Goal: Task Accomplishment & Management: Manage account settings

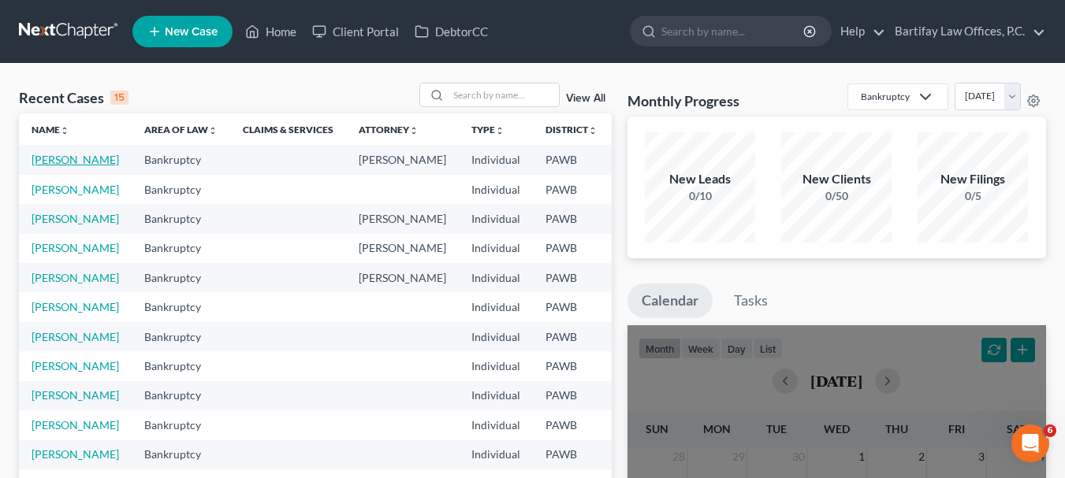
click at [50, 162] on link "[PERSON_NAME]" at bounding box center [75, 159] width 87 height 13
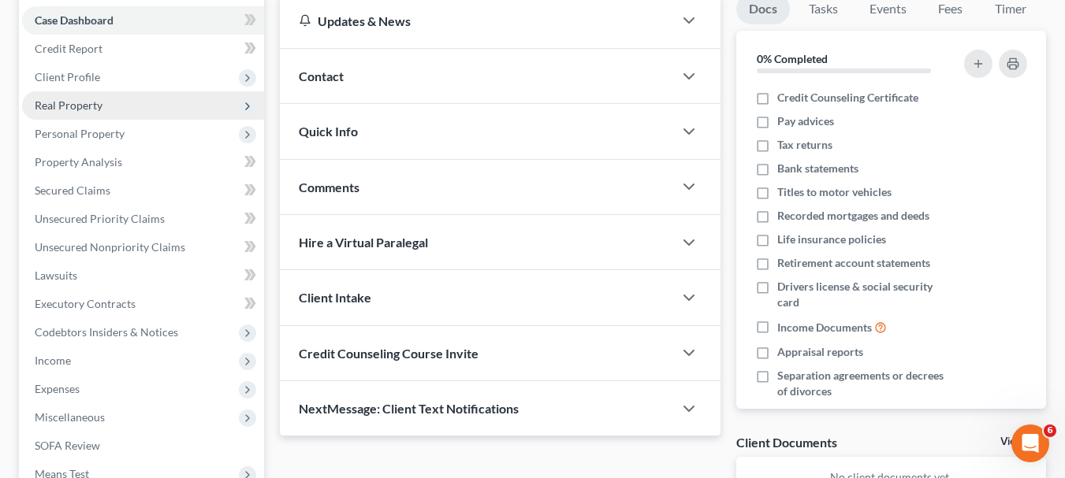
scroll to position [236, 0]
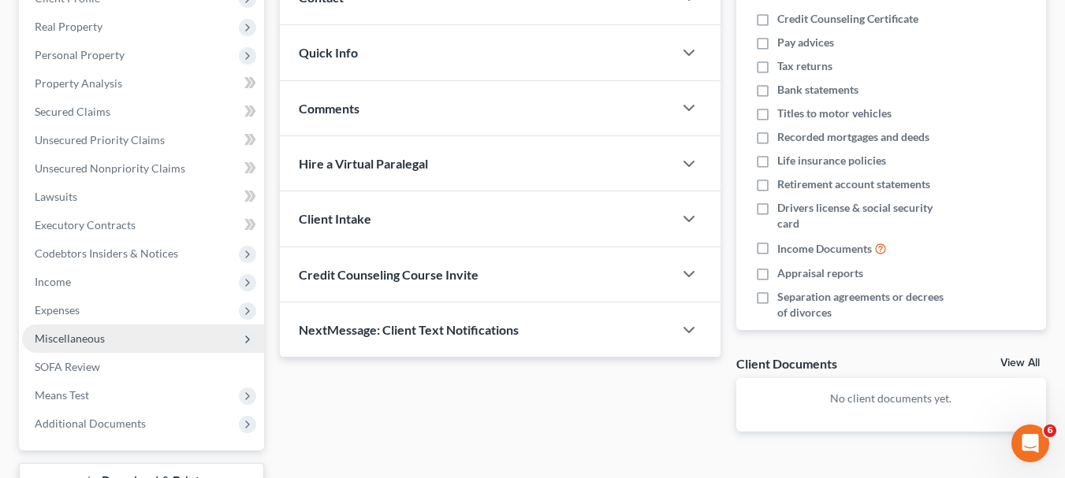
click at [86, 337] on span "Miscellaneous" at bounding box center [70, 338] width 70 height 13
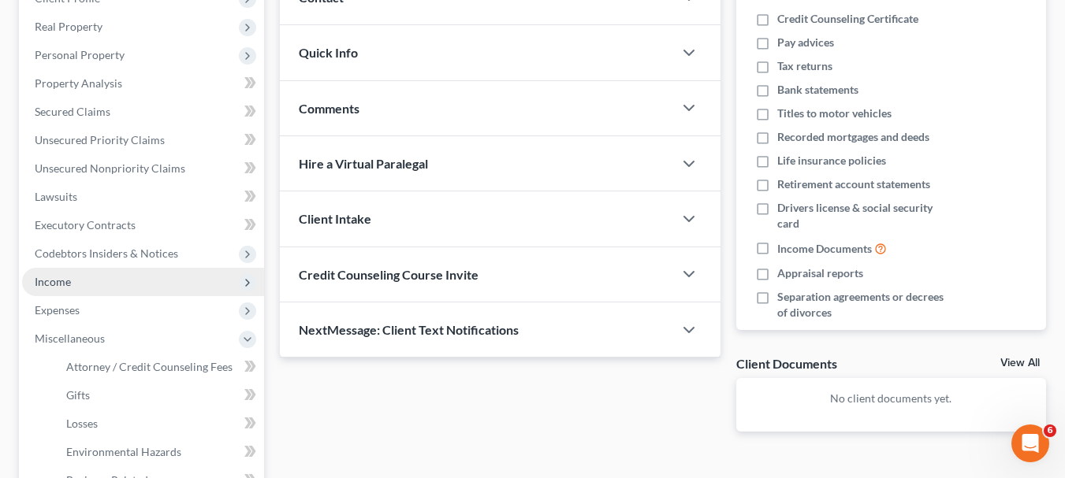
click at [81, 285] on span "Income" at bounding box center [143, 282] width 242 height 28
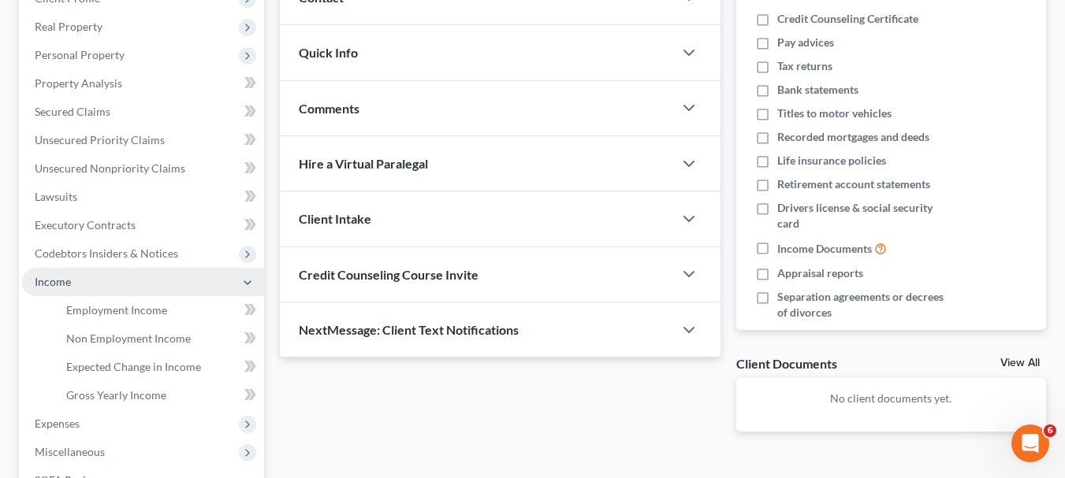
click at [81, 285] on span "Income" at bounding box center [143, 282] width 242 height 28
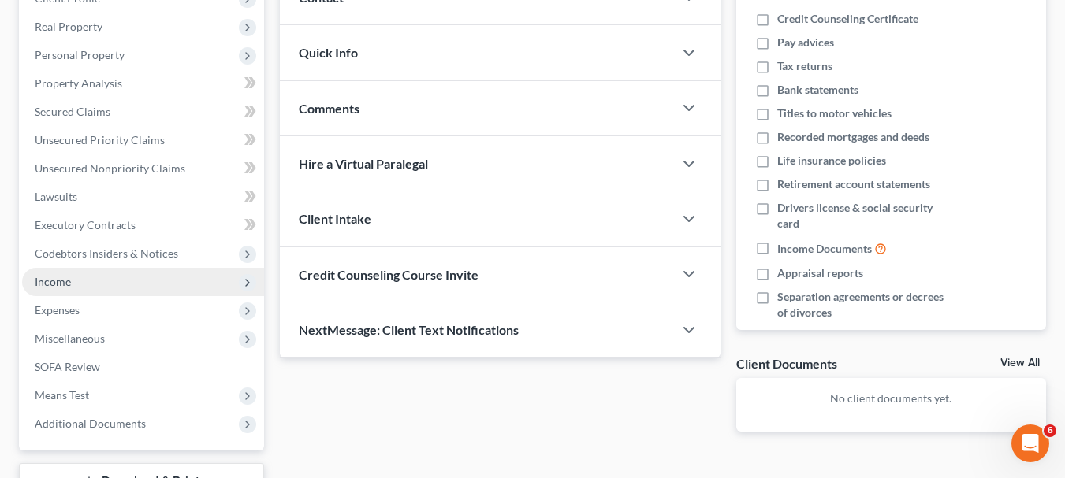
click at [89, 283] on span "Income" at bounding box center [143, 282] width 242 height 28
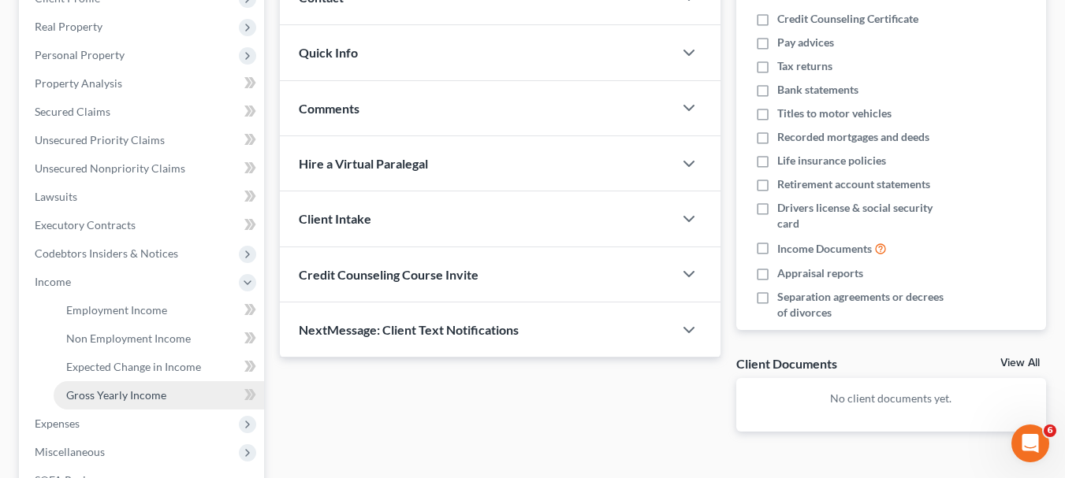
click at [128, 400] on span "Gross Yearly Income" at bounding box center [116, 395] width 100 height 13
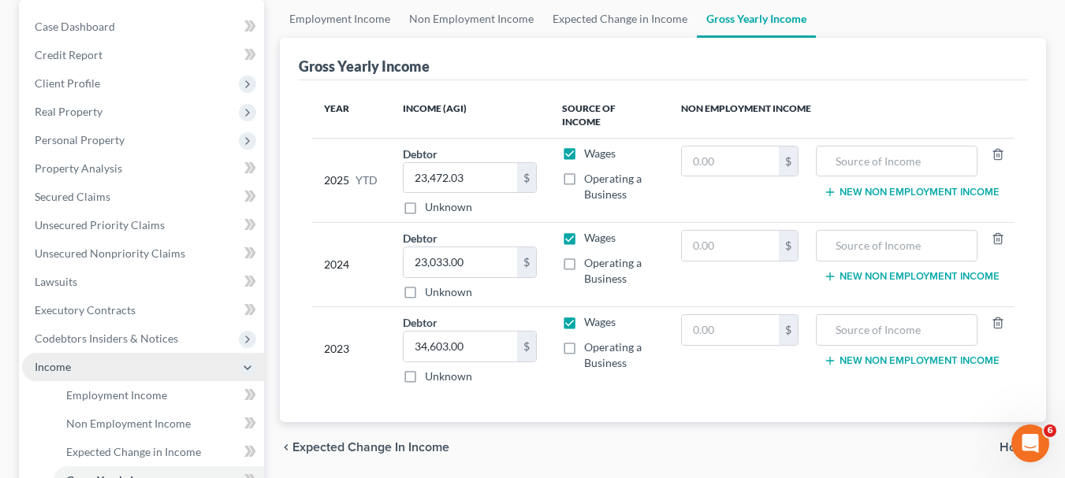
scroll to position [158, 0]
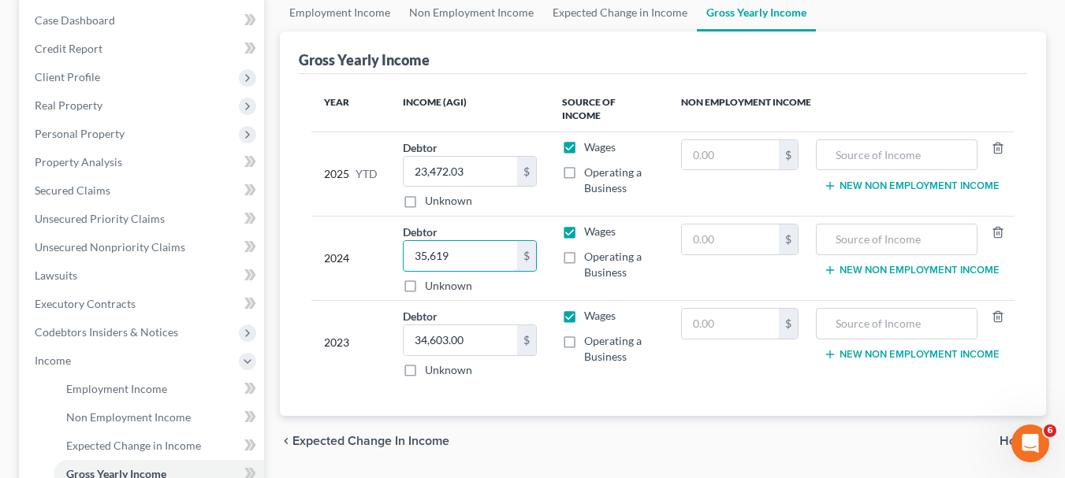
type input "35,619"
click at [1003, 435] on span "Home" at bounding box center [1017, 441] width 34 height 13
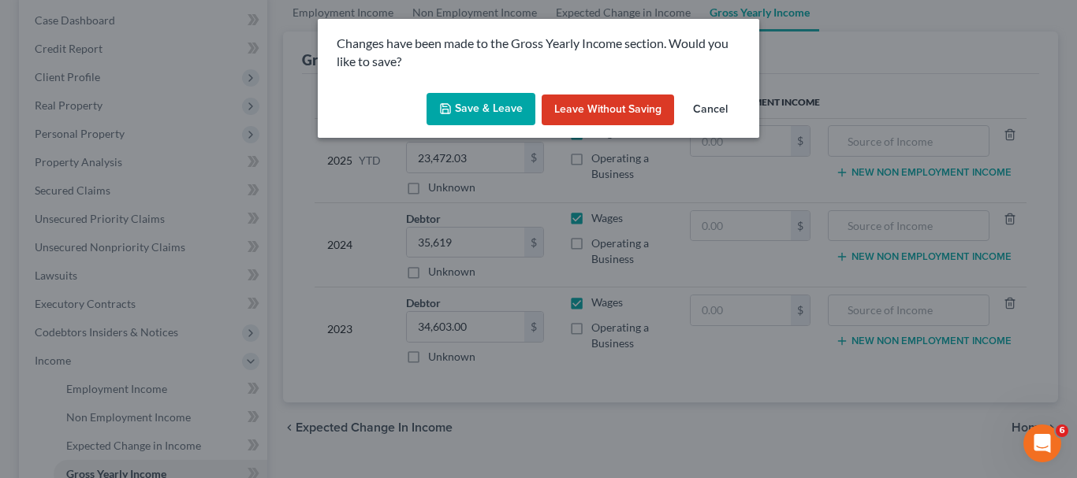
click at [500, 104] on button "Save & Leave" at bounding box center [480, 109] width 109 height 33
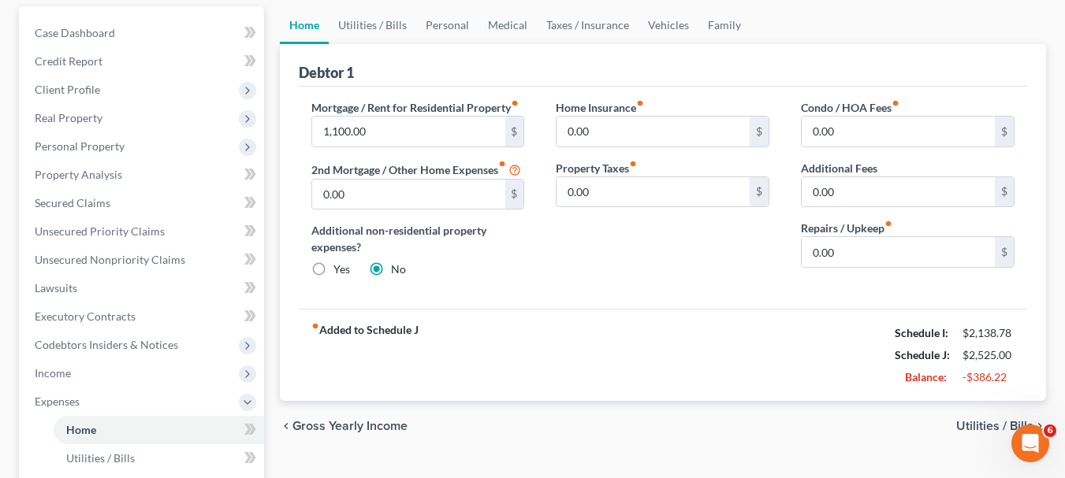
scroll to position [158, 0]
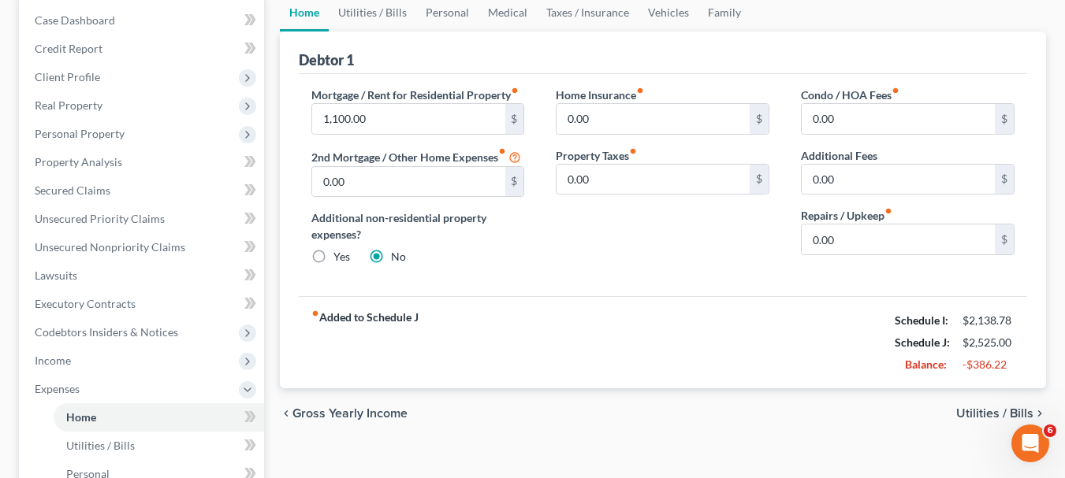
click at [971, 411] on span "Utilities / Bills" at bounding box center [994, 414] width 77 height 13
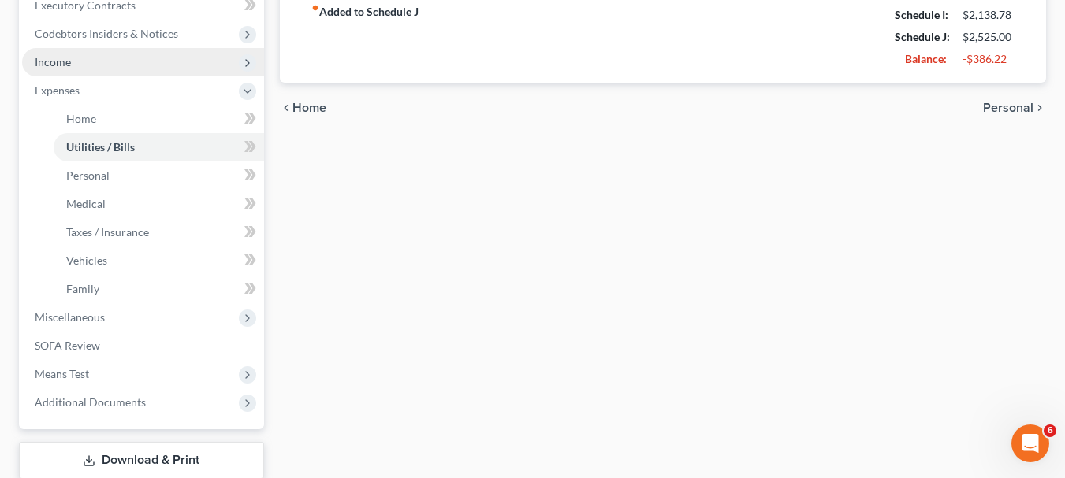
scroll to position [473, 0]
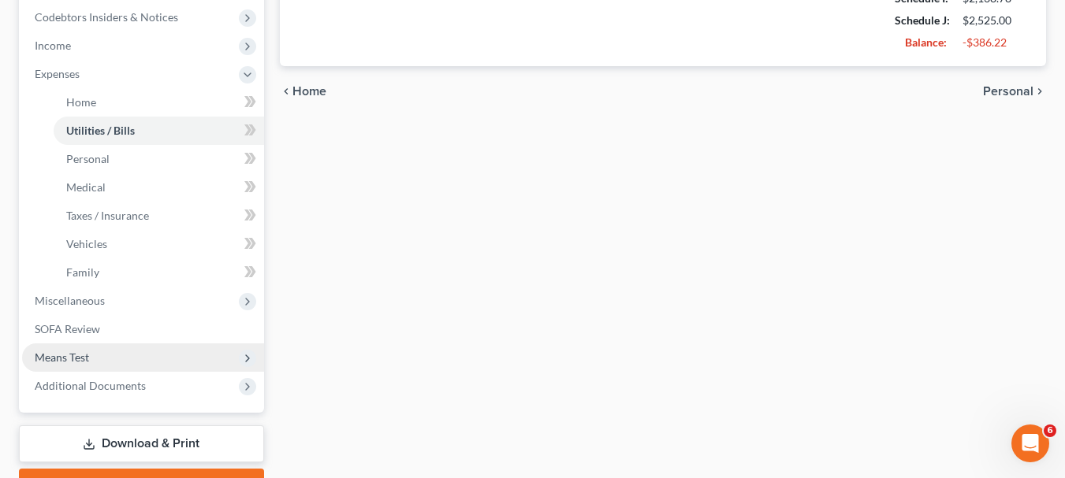
click at [79, 351] on span "Means Test" at bounding box center [62, 357] width 54 height 13
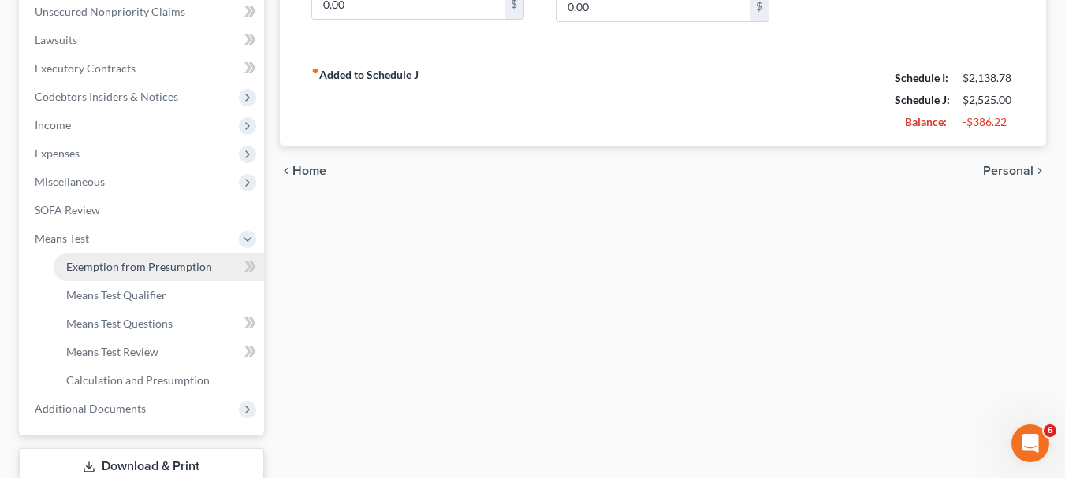
scroll to position [394, 0]
drag, startPoint x: 117, startPoint y: 266, endPoint x: 132, endPoint y: 259, distance: 16.3
click at [117, 265] on span "Exemption from Presumption" at bounding box center [139, 265] width 146 height 13
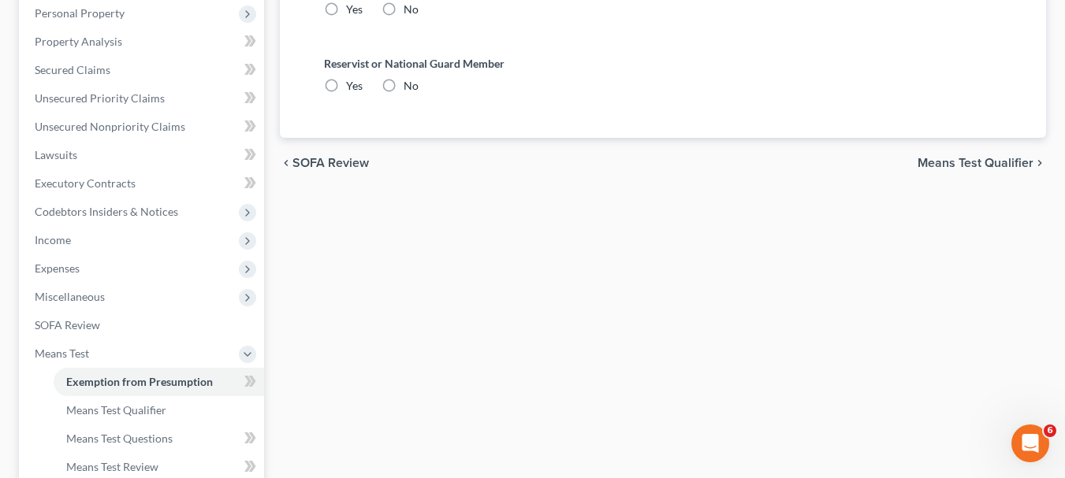
scroll to position [44, 0]
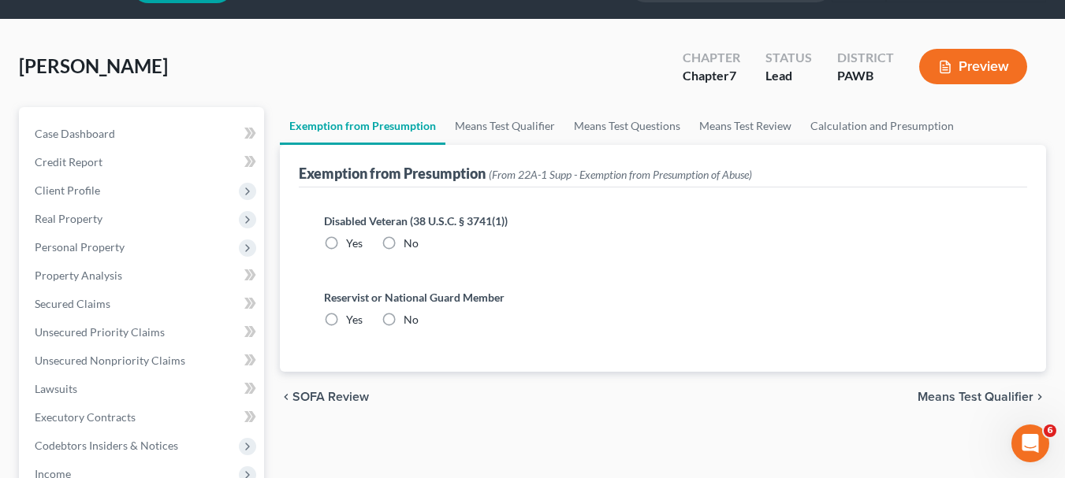
radio input "true"
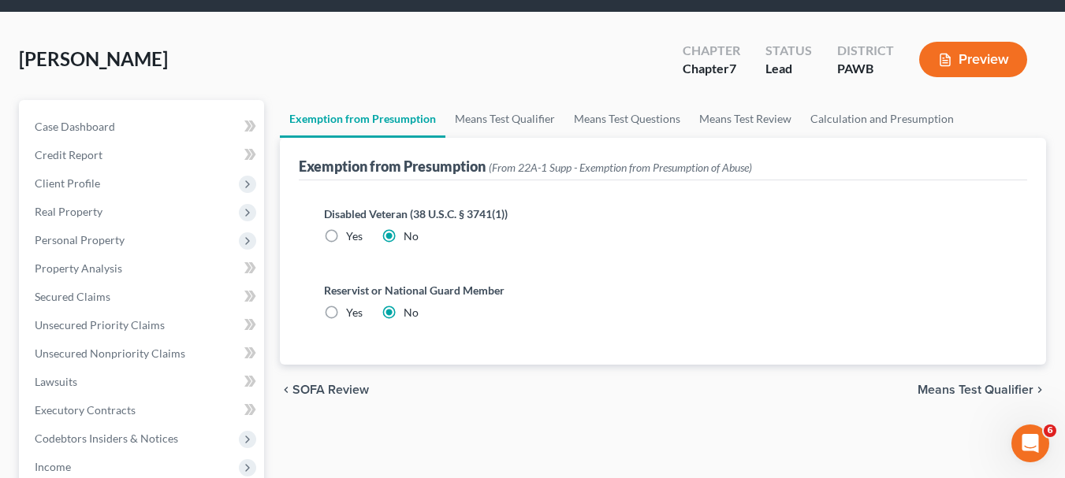
scroll to position [79, 0]
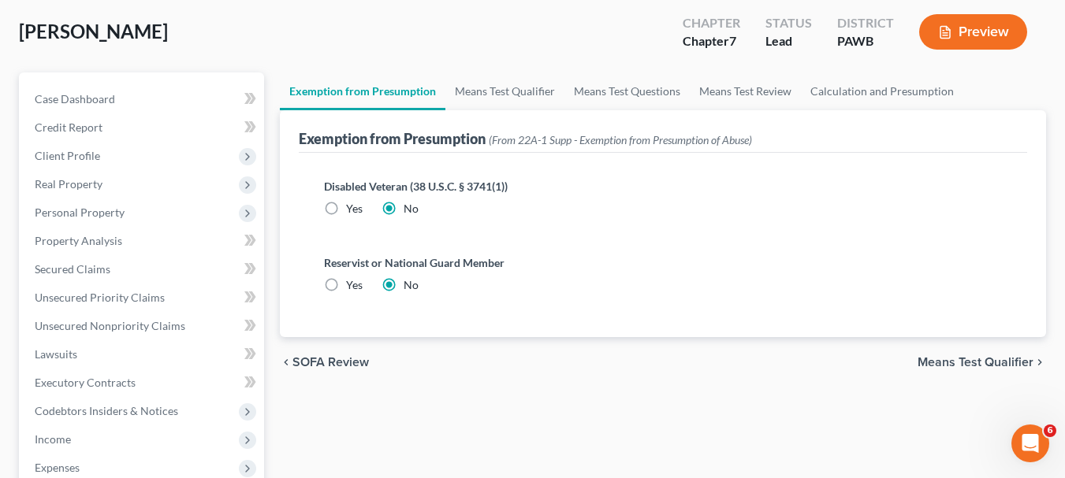
click at [933, 358] on span "Means Test Qualifier" at bounding box center [976, 362] width 116 height 13
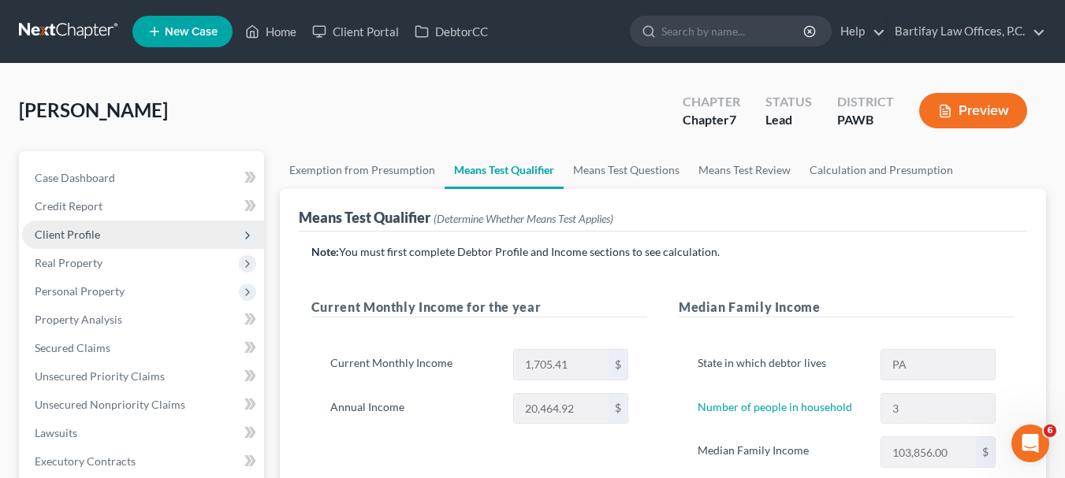
click at [95, 236] on span "Client Profile" at bounding box center [67, 234] width 65 height 13
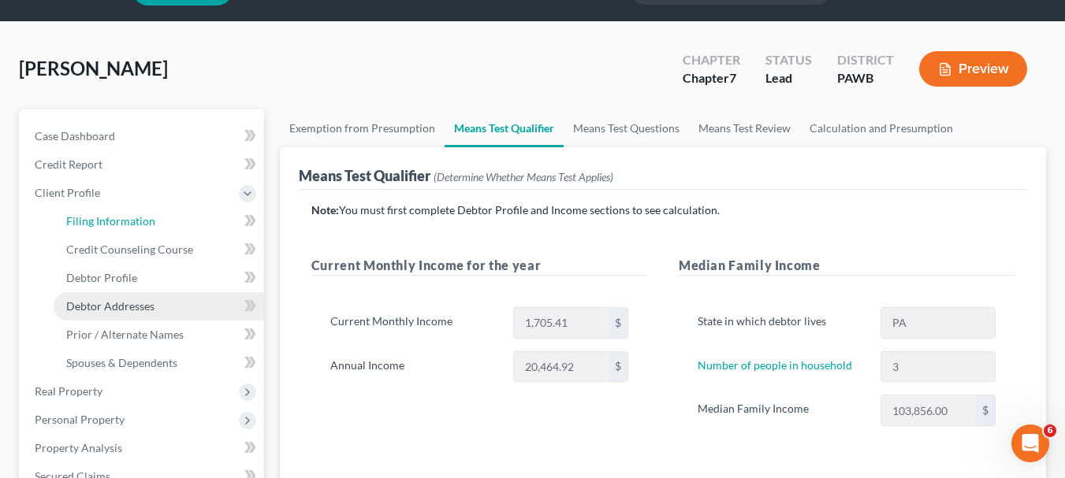
scroll to position [79, 0]
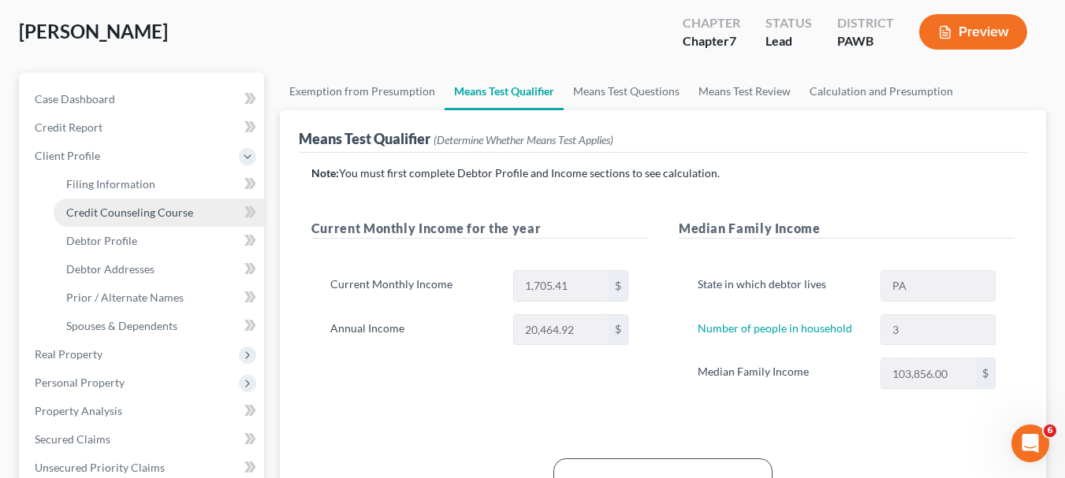
click at [106, 211] on span "Credit Counseling Course" at bounding box center [129, 212] width 127 height 13
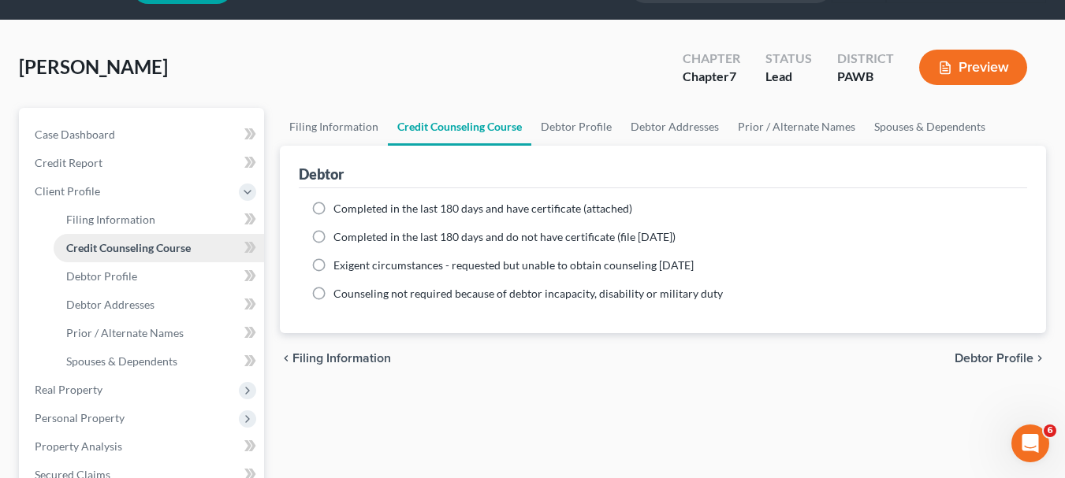
scroll to position [79, 0]
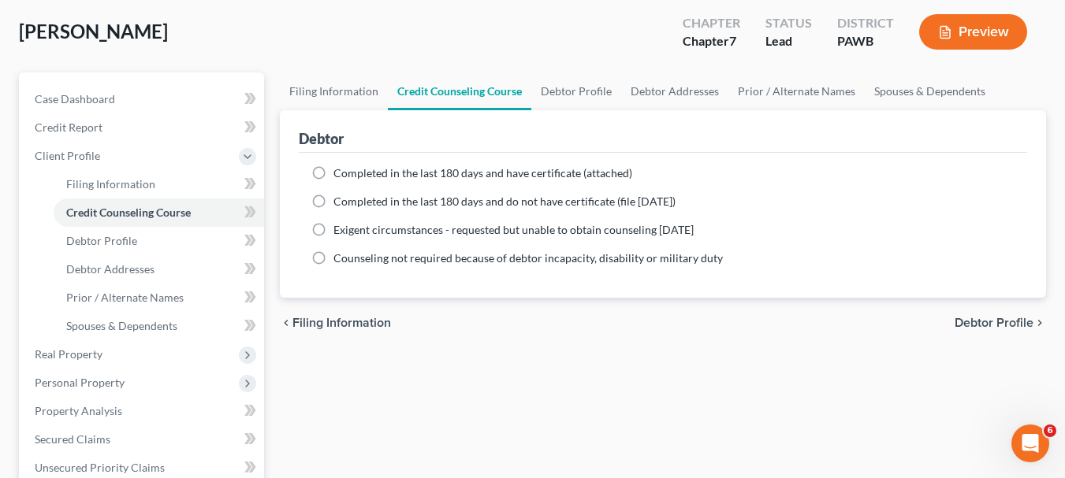
click at [333, 174] on label "Completed in the last 180 days and have certificate (attached)" at bounding box center [482, 174] width 299 height 16
click at [340, 174] on input "Completed in the last 180 days and have certificate (attached)" at bounding box center [345, 171] width 10 height 10
radio input "true"
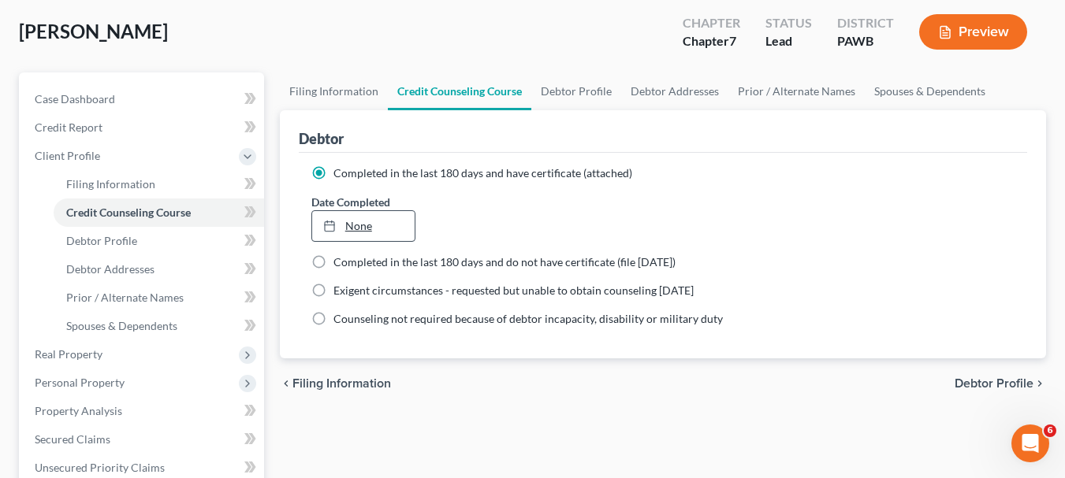
type input "[DATE]"
click at [363, 233] on link "[DATE]" at bounding box center [363, 226] width 102 height 30
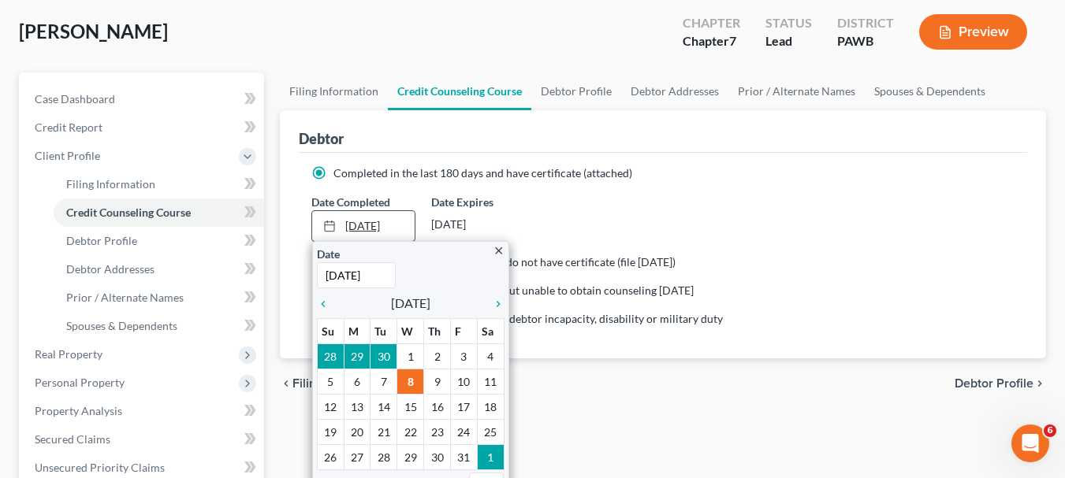
click at [368, 231] on link "[DATE]" at bounding box center [363, 226] width 102 height 30
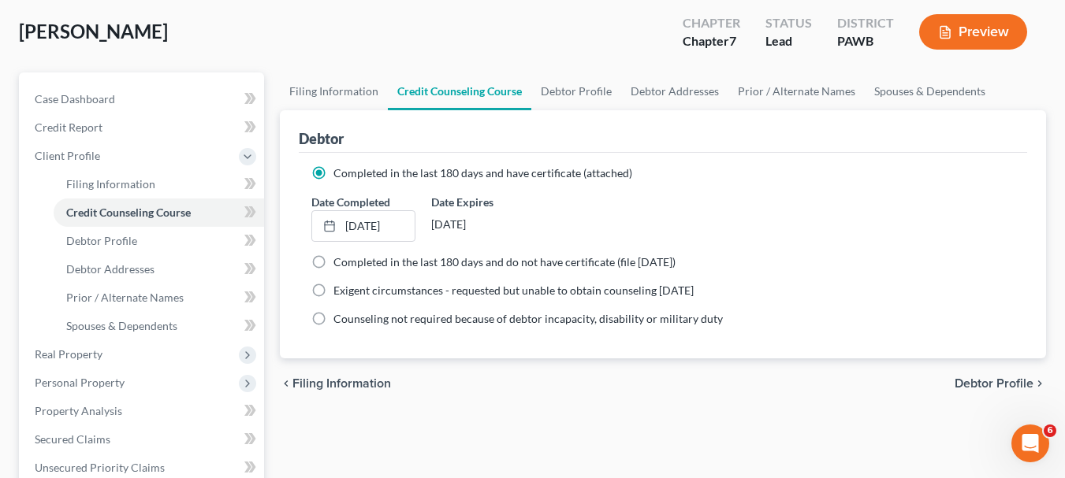
click at [962, 382] on span "Debtor Profile" at bounding box center [994, 384] width 79 height 13
select select "0"
select select "2"
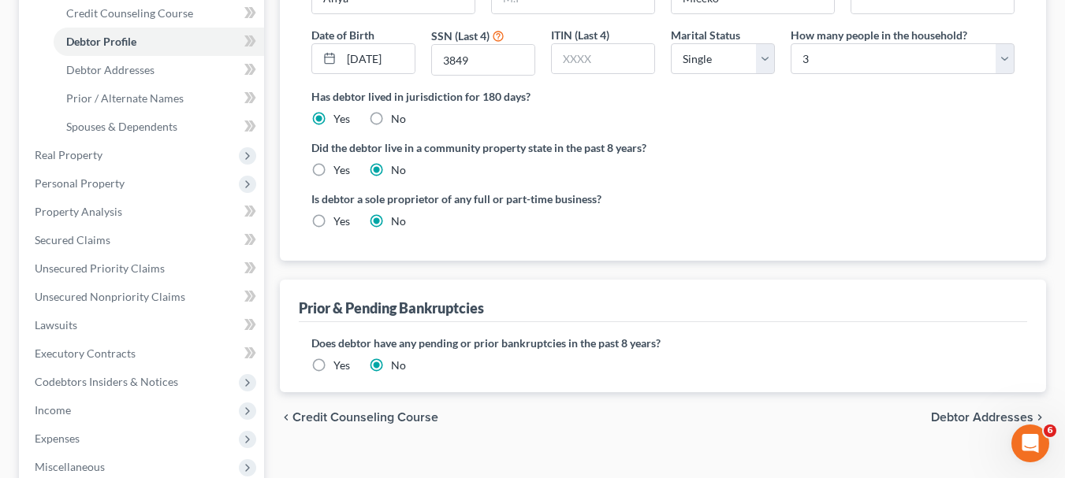
scroll to position [315, 0]
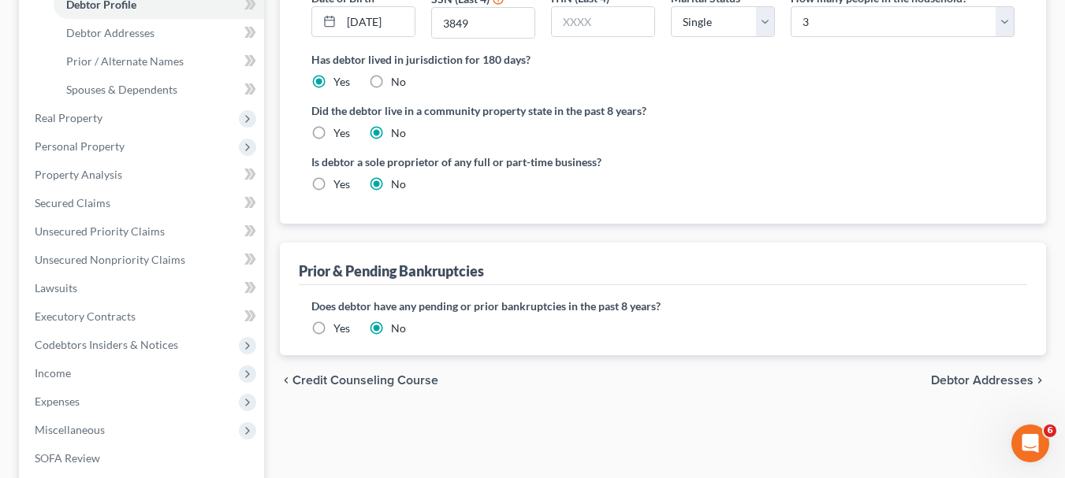
click at [954, 385] on span "Debtor Addresses" at bounding box center [982, 380] width 102 height 13
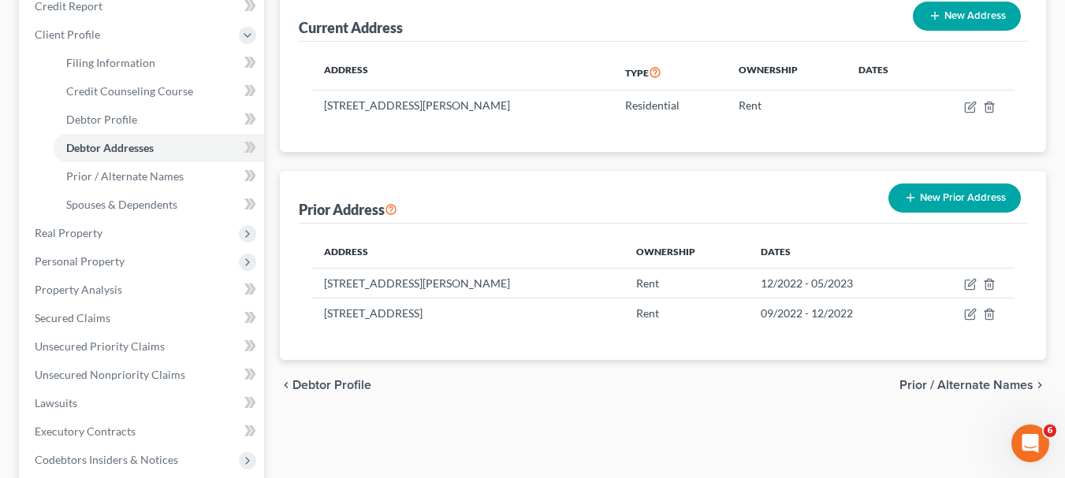
scroll to position [236, 0]
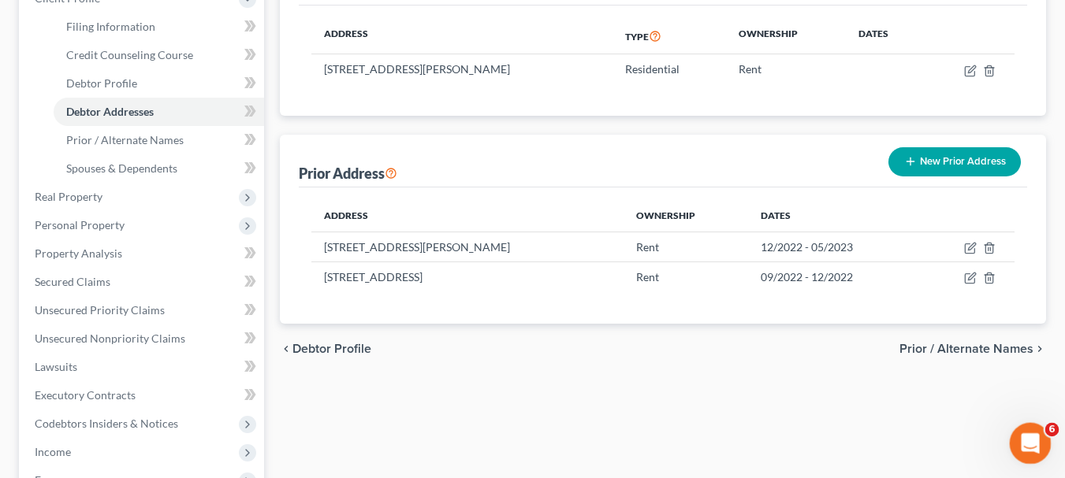
click at [1025, 444] on icon "Open Intercom Messenger" at bounding box center [1027, 441] width 11 height 13
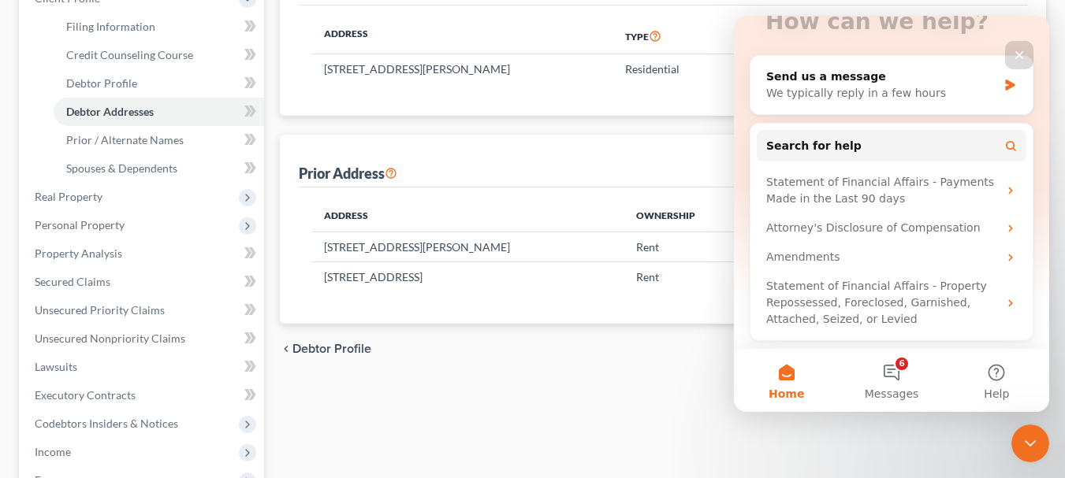
scroll to position [147, 0]
click at [893, 370] on button "9 Messages" at bounding box center [891, 380] width 105 height 63
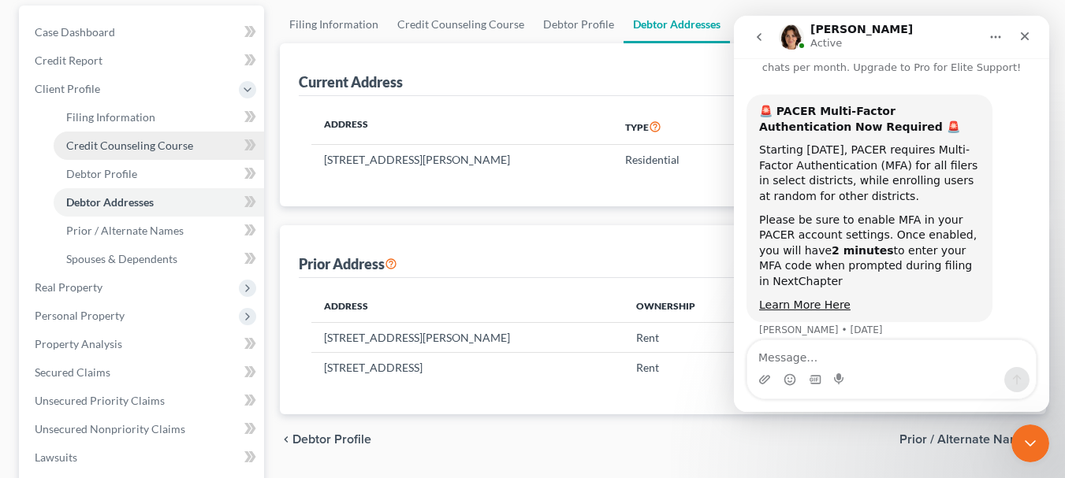
scroll to position [0, 0]
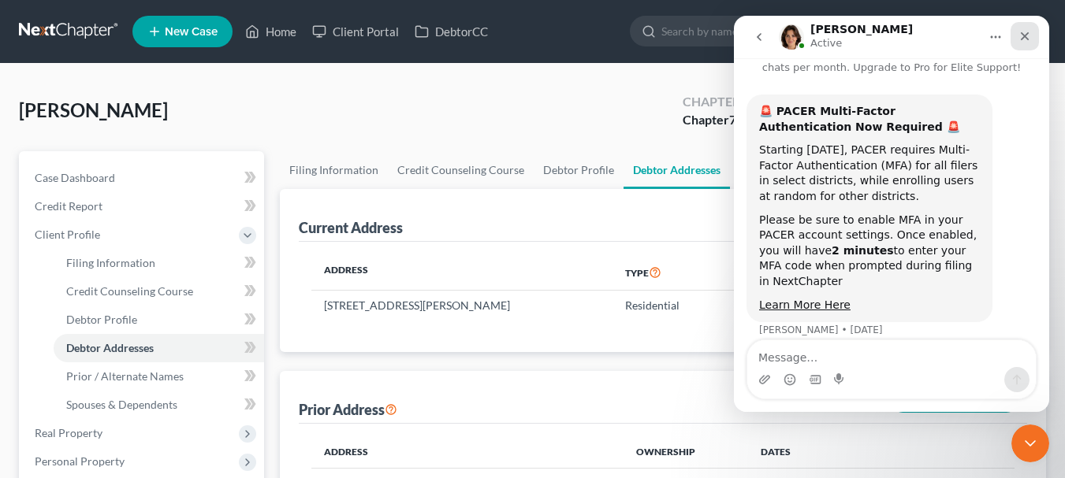
click at [1026, 34] on icon "Close" at bounding box center [1024, 36] width 13 height 13
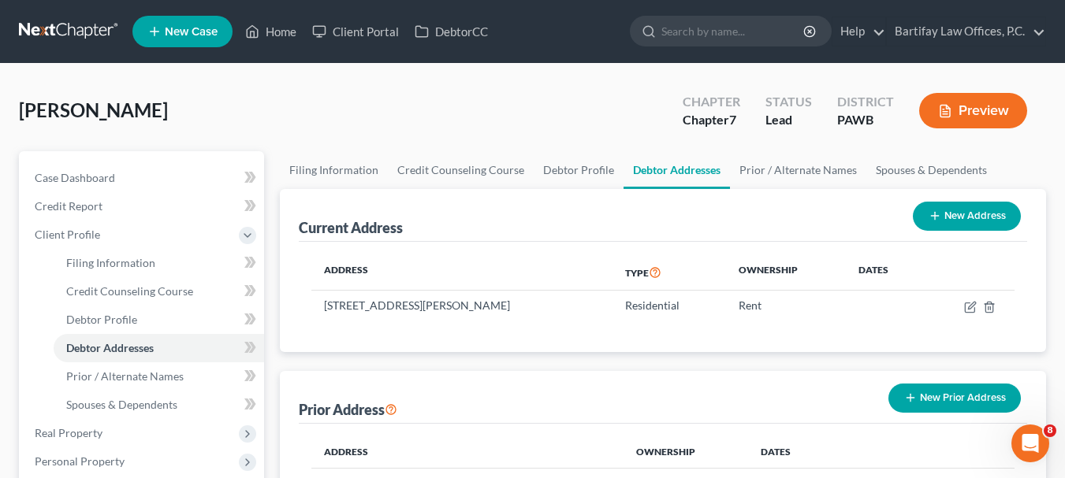
scroll to position [45, 0]
click at [1011, 36] on link "Bartifay Law Offices, P.C." at bounding box center [966, 31] width 158 height 28
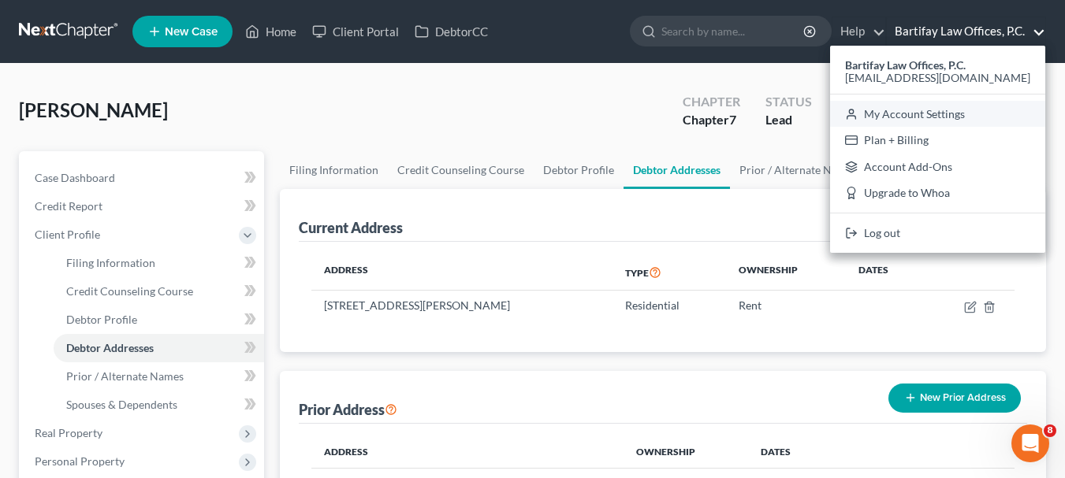
click at [1008, 115] on link "My Account Settings" at bounding box center [937, 114] width 215 height 27
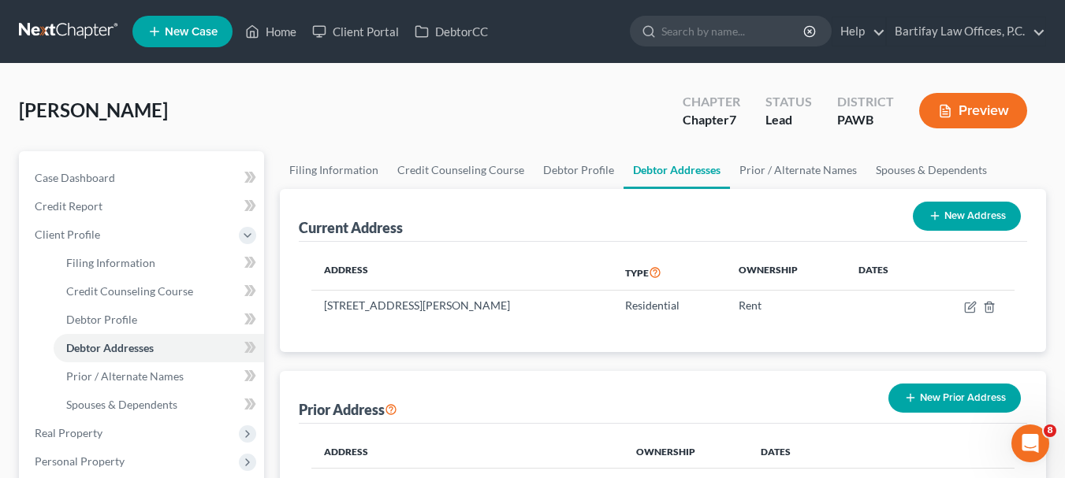
select select "24"
select select "39"
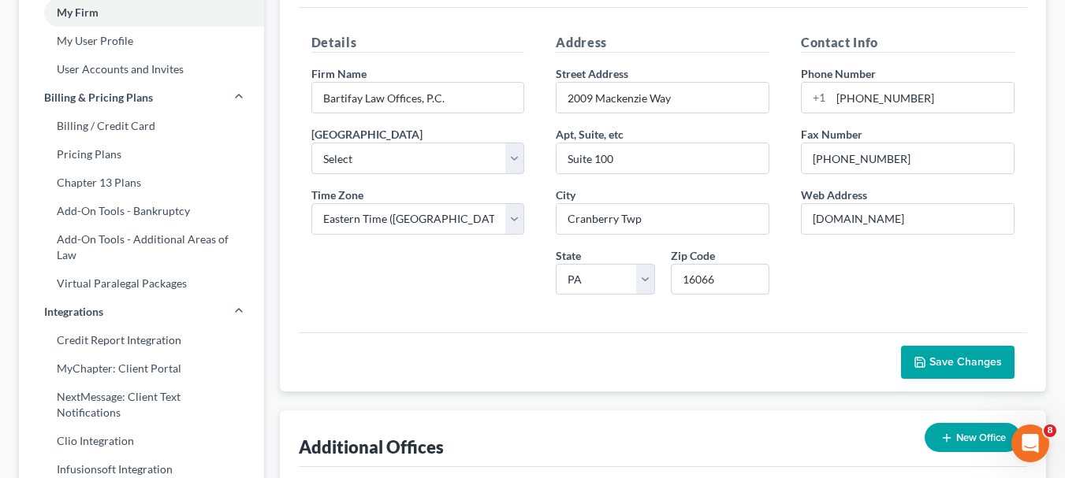
scroll to position [79, 0]
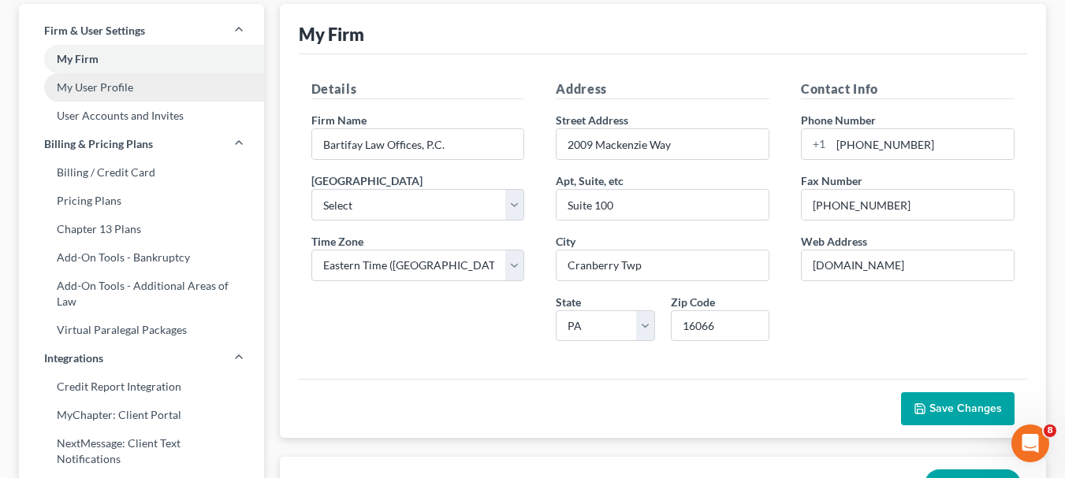
click at [96, 90] on link "My User Profile" at bounding box center [141, 87] width 245 height 28
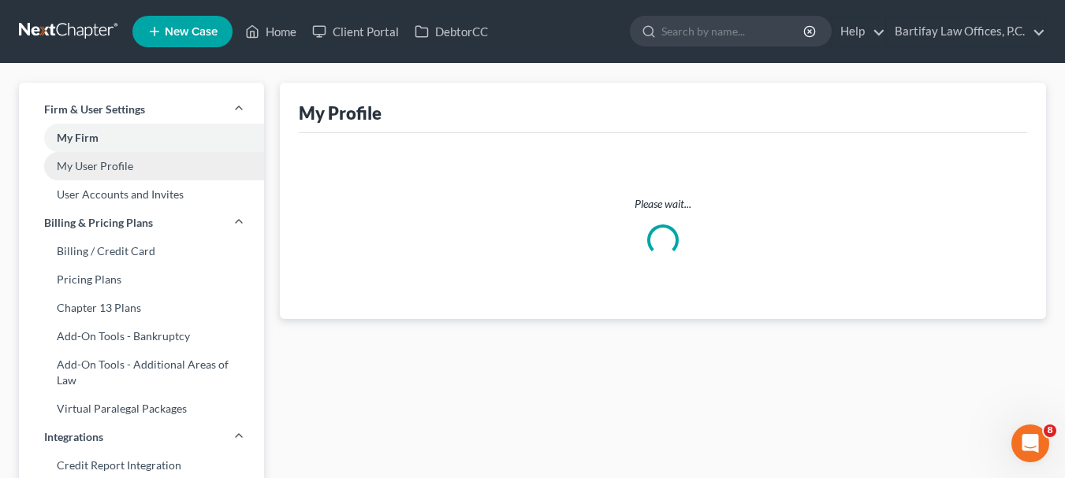
select select "39"
select select "69"
select select "paralegal"
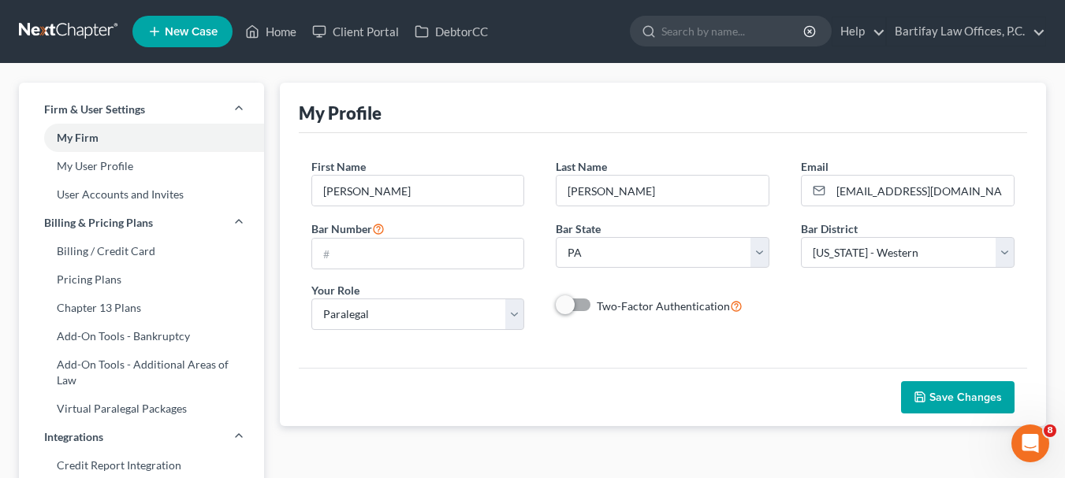
click at [694, 307] on span "Two-Factor Authentication" at bounding box center [663, 306] width 133 height 13
click at [613, 307] on input "Two-Factor Authentication" at bounding box center [608, 302] width 10 height 10
checkbox input "true"
click at [966, 391] on span "Save Changes" at bounding box center [965, 397] width 73 height 13
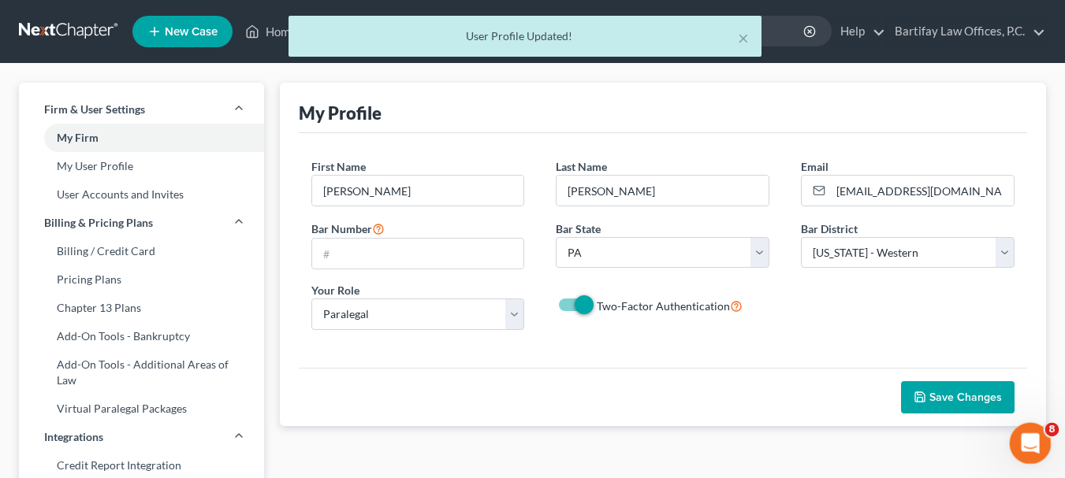
click at [1015, 434] on div "Open Intercom Messenger" at bounding box center [1028, 441] width 52 height 52
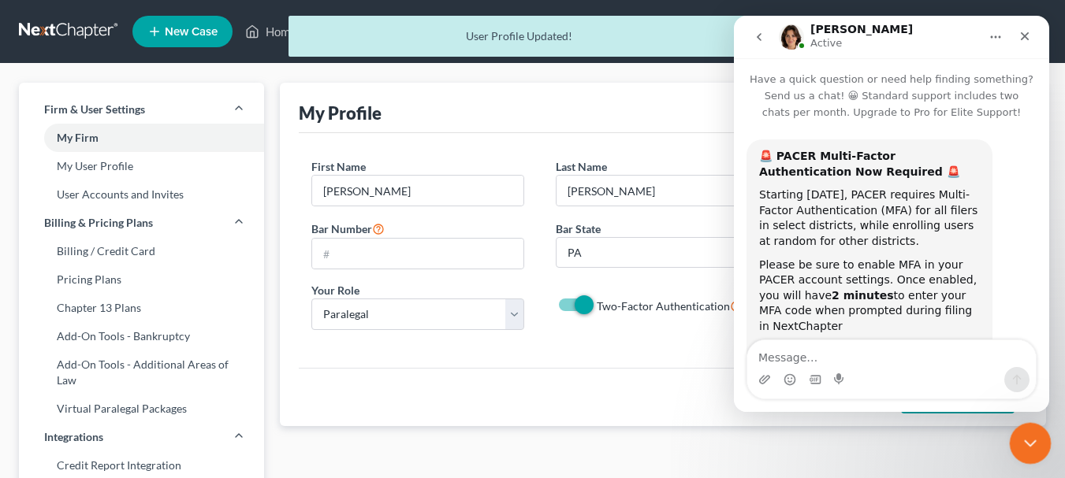
scroll to position [45, 0]
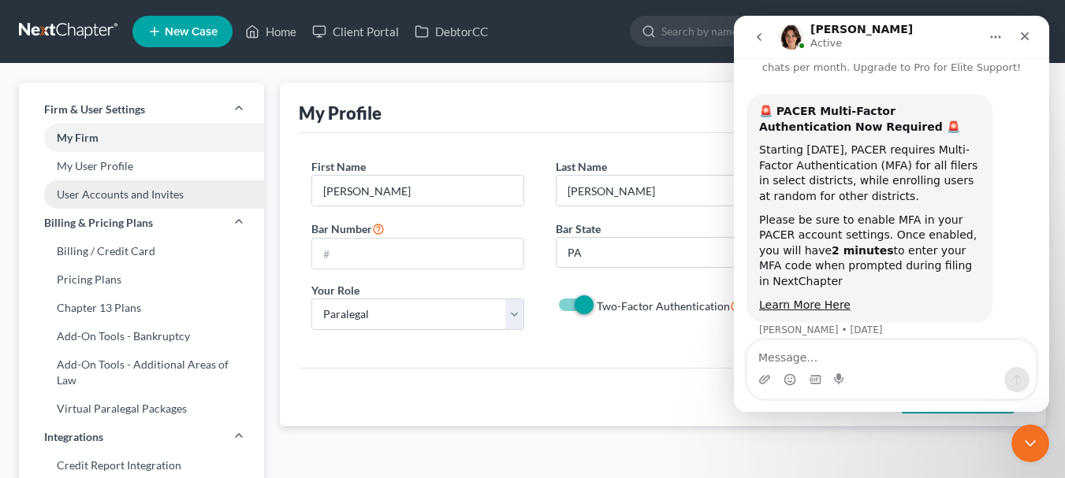
click at [151, 194] on link "User Accounts and Invites" at bounding box center [141, 195] width 245 height 28
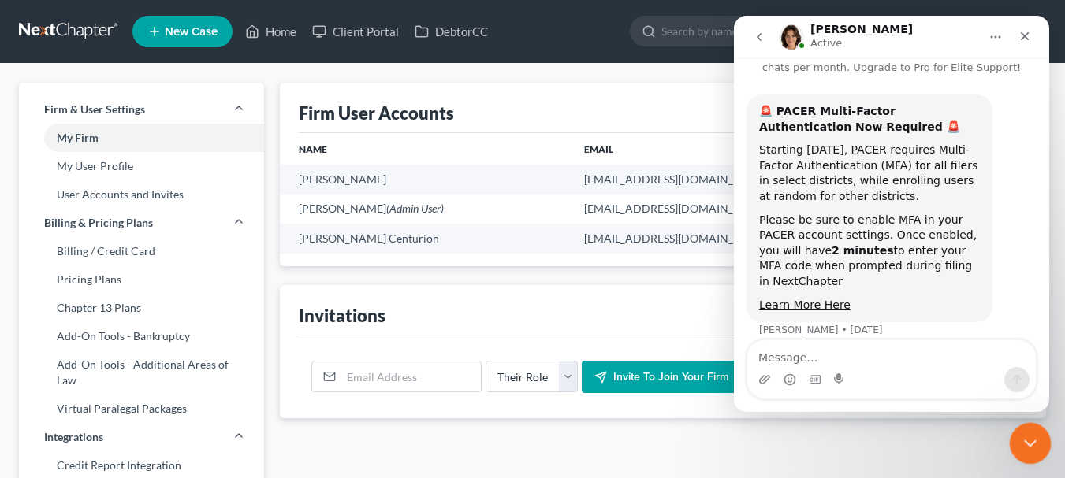
click at [1026, 432] on icon "Close Intercom Messenger" at bounding box center [1027, 441] width 19 height 19
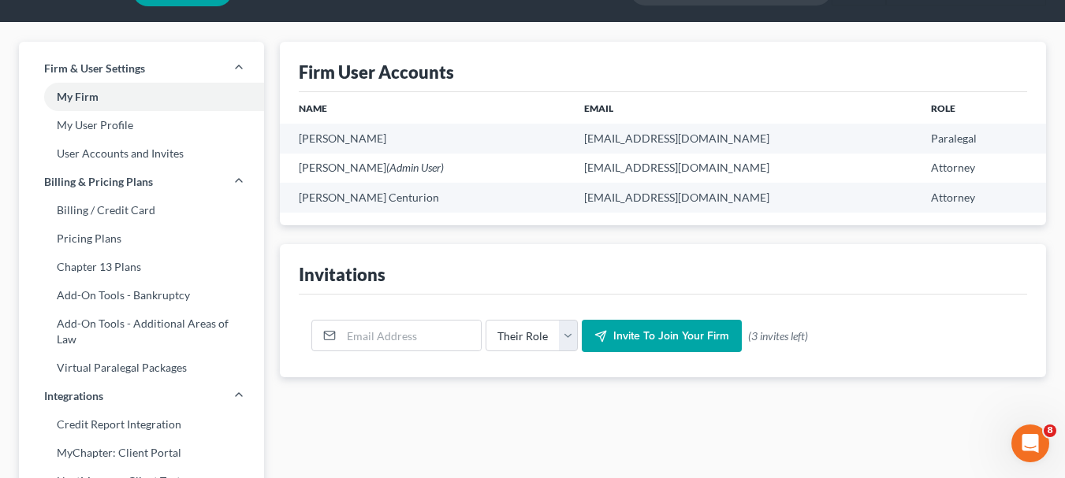
scroll to position [79, 0]
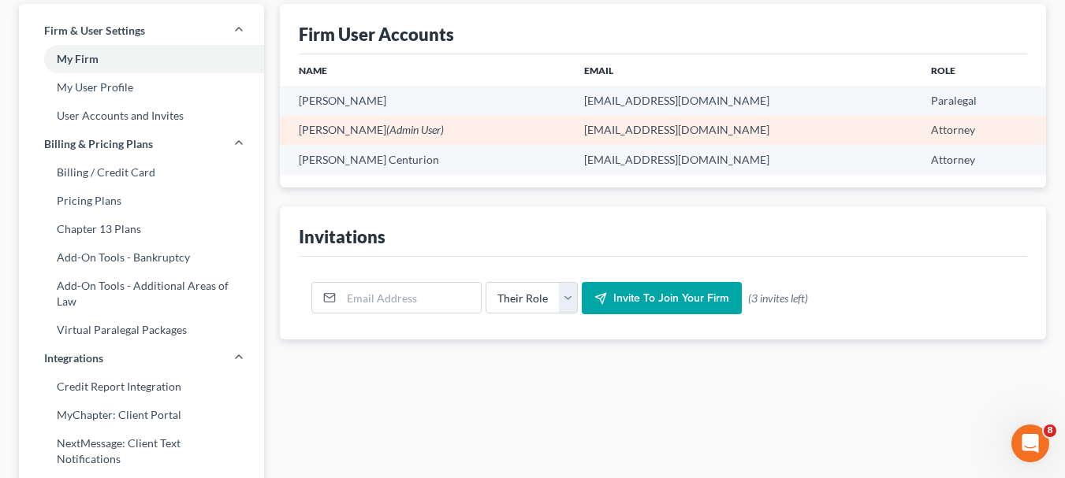
click at [386, 132] on span "(Admin User)" at bounding box center [415, 129] width 58 height 13
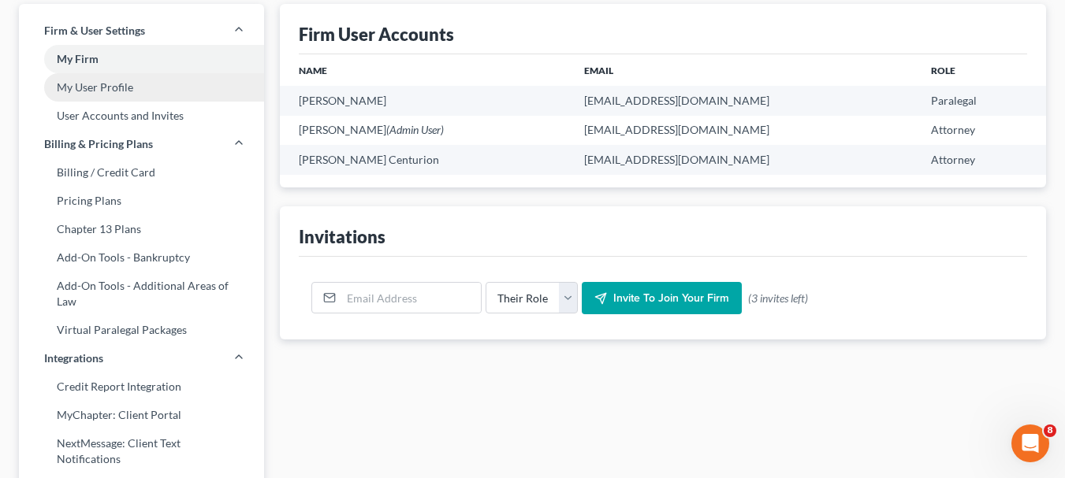
click at [133, 91] on link "My User Profile" at bounding box center [141, 87] width 245 height 28
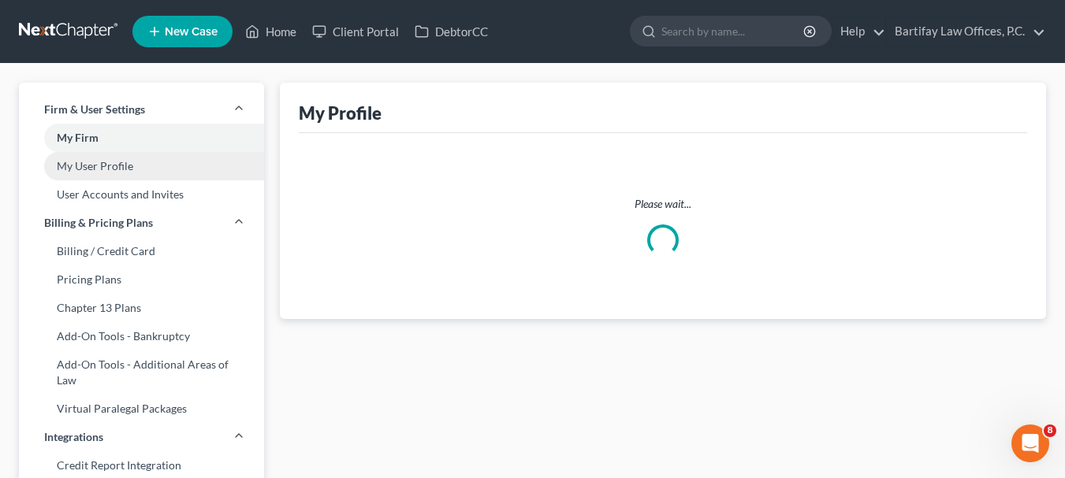
select select "39"
select select "69"
select select "paralegal"
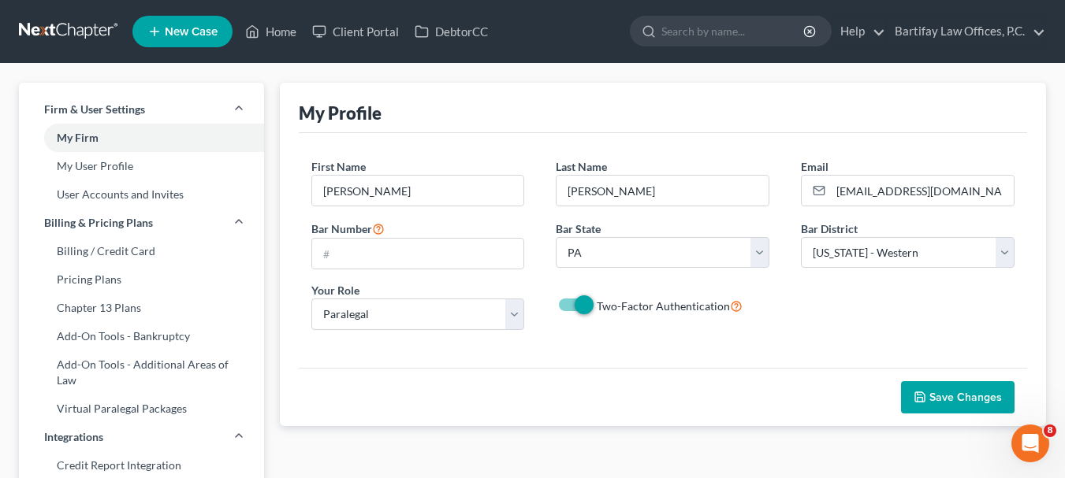
click at [597, 306] on label "Two-Factor Authentication" at bounding box center [670, 306] width 146 height 18
click at [603, 306] on input "Two-Factor Authentication" at bounding box center [608, 302] width 10 height 10
checkbox input "false"
click at [950, 397] on span "Save Changes" at bounding box center [965, 397] width 73 height 13
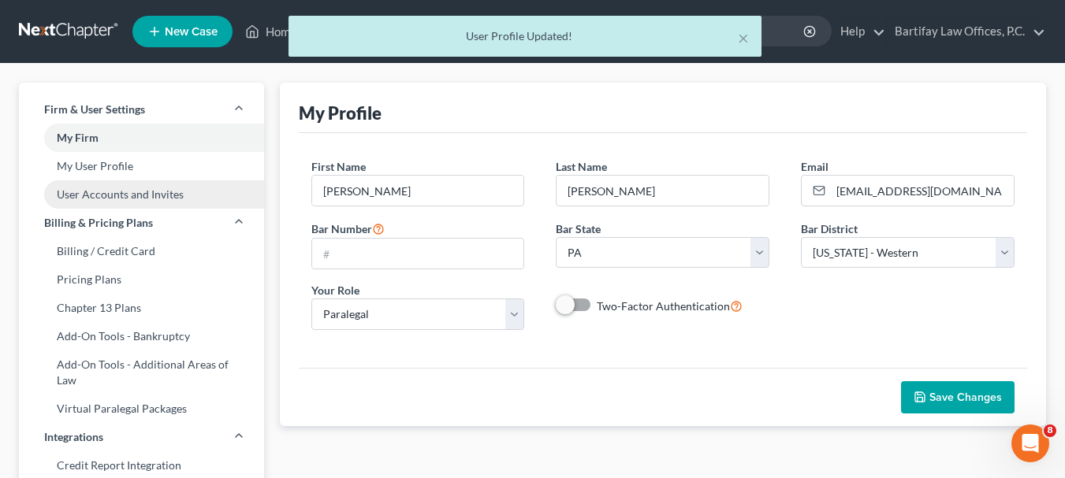
click at [87, 194] on link "User Accounts and Invites" at bounding box center [141, 195] width 245 height 28
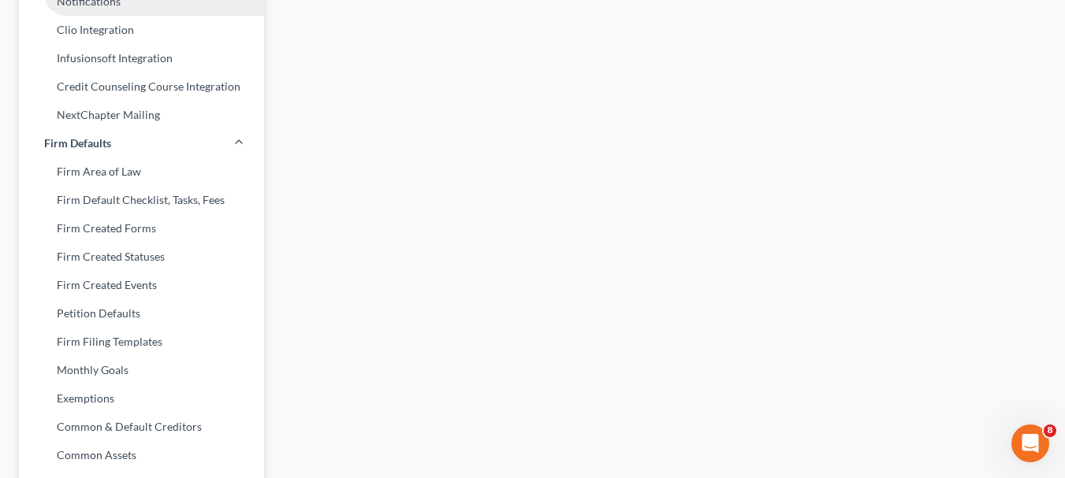
scroll to position [552, 0]
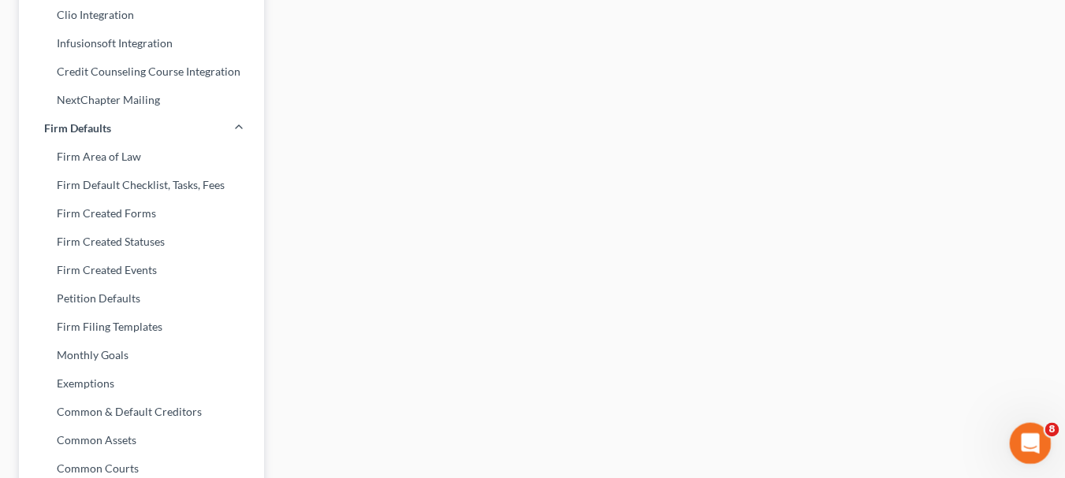
click at [1030, 432] on icon "Open Intercom Messenger" at bounding box center [1028, 442] width 26 height 26
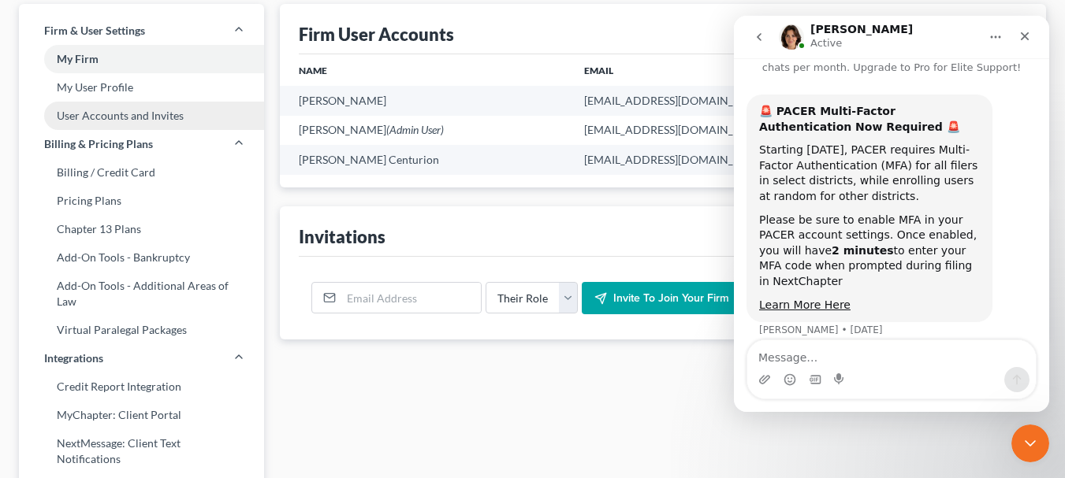
scroll to position [0, 0]
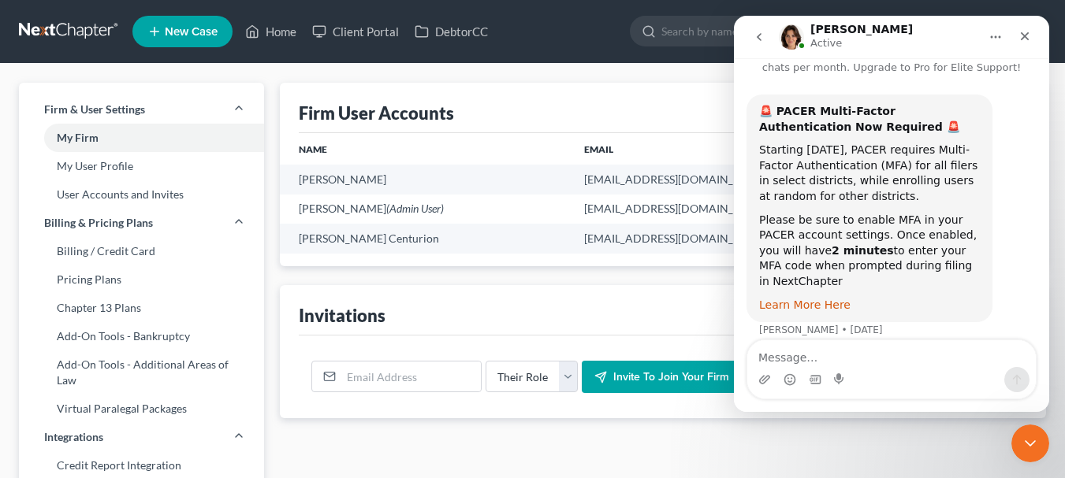
click at [817, 299] on link "Learn More Here" at bounding box center [804, 305] width 91 height 13
